Goal: Navigation & Orientation: Find specific page/section

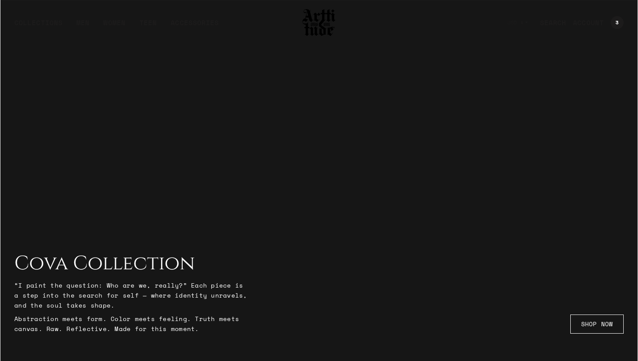
scroll to position [1462, 0]
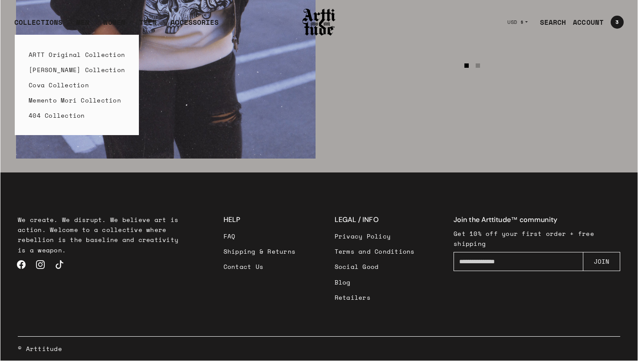
click at [55, 53] on link "ARTT Original Collection" at bounding box center [77, 54] width 96 height 15
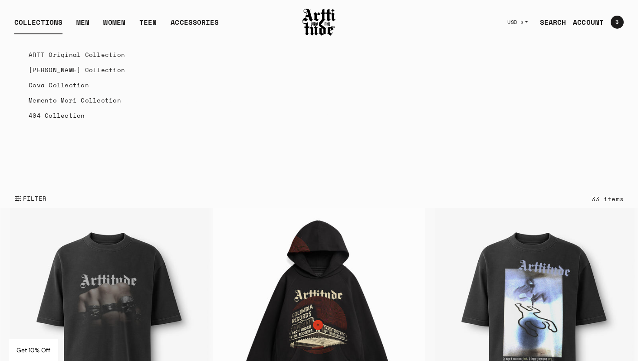
click at [52, 83] on link "Cova Collection" at bounding box center [77, 84] width 96 height 15
